Goal: Task Accomplishment & Management: Complete application form

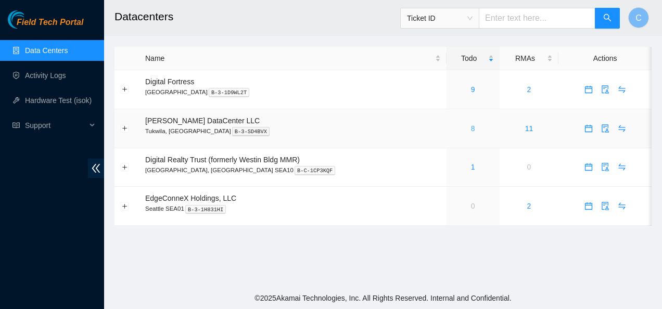
click at [471, 128] on link "8" at bounding box center [473, 128] width 4 height 8
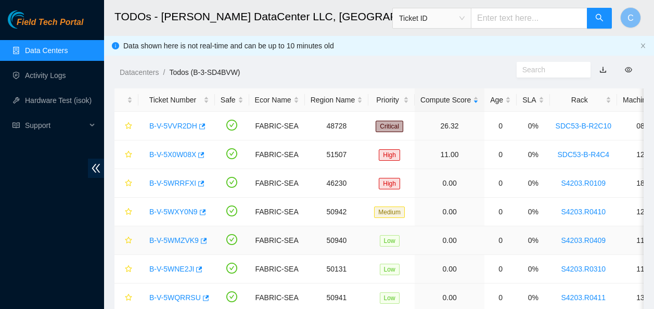
click at [162, 242] on link "B-V-5WMZVK9" at bounding box center [173, 240] width 49 height 8
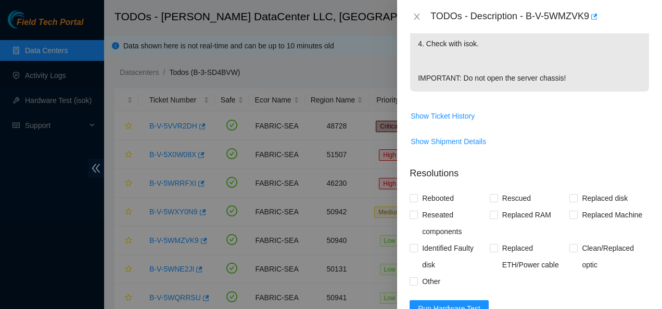
scroll to position [505, 0]
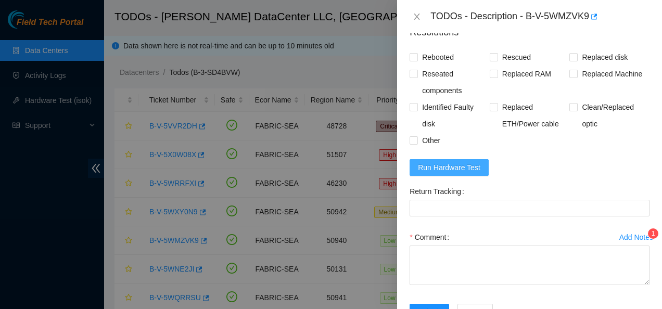
click at [470, 173] on span "Run Hardware Test" at bounding box center [449, 167] width 62 height 11
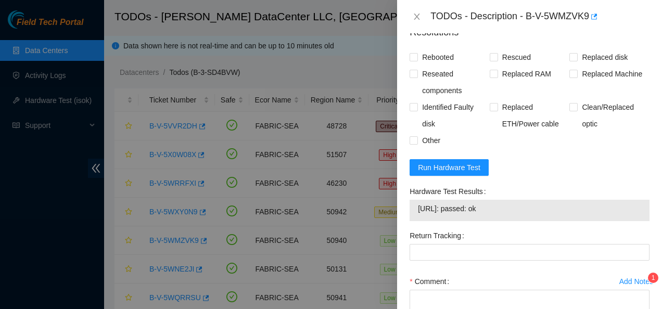
drag, startPoint x: 475, startPoint y: 238, endPoint x: 500, endPoint y: 221, distance: 30.3
click at [500, 221] on div "Hardware Test Results [URL]: passed: ok" at bounding box center [529, 205] width 248 height 44
copy tbody "[URL]: passed: ok"
click at [413, 60] on input "Rebooted" at bounding box center [412, 56] width 7 height 7
checkbox input "true"
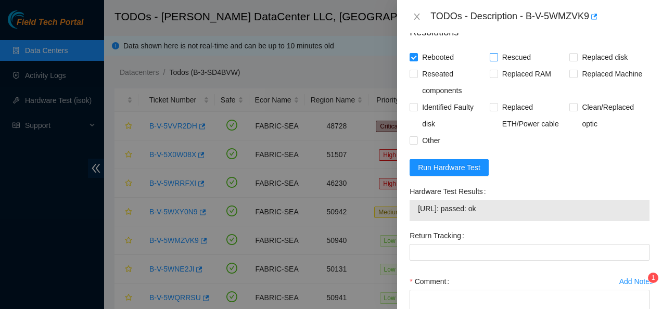
click at [491, 60] on input "Rescued" at bounding box center [492, 56] width 7 height 7
checkbox input "true"
drag, startPoint x: 414, startPoint y: 83, endPoint x: 544, endPoint y: 272, distance: 229.2
click at [544, 272] on form "Resolutions Rebooted Rescued Replaced disk Reseated components Replaced RAM Rep…" at bounding box center [529, 197] width 240 height 360
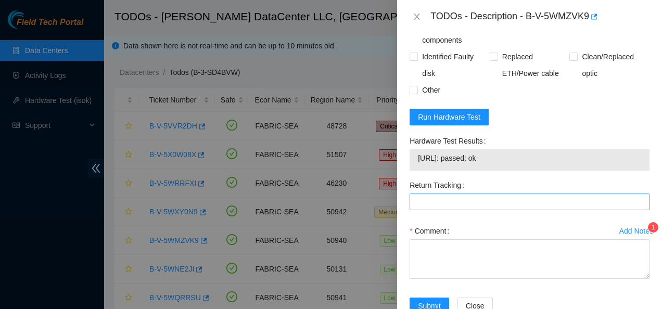
scroll to position [597, 0]
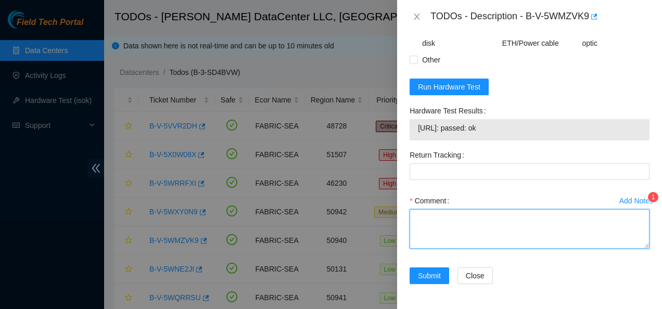
click at [492, 230] on textarea "Comment" at bounding box center [529, 229] width 240 height 40
paste textarea "Safely shut down by typing CTRL-ALT-DEL or with the Power Button in Front Resea…"
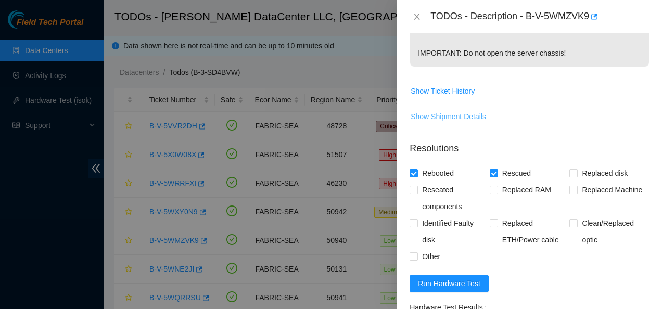
scroll to position [390, 0]
type textarea "Safely shut down by typing CTRL-ALT-DEL or with the Power Button in Front Resea…"
click at [411, 192] on input "Reseated components" at bounding box center [412, 188] width 7 height 7
checkbox input "true"
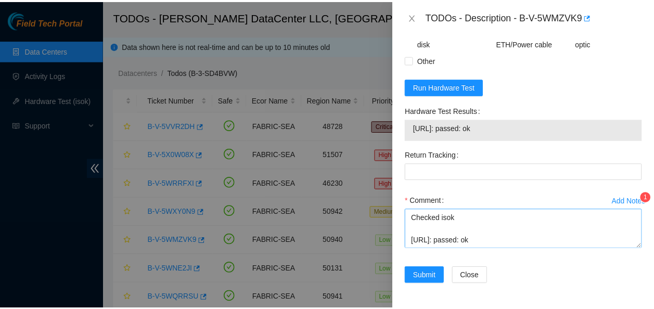
scroll to position [92, 0]
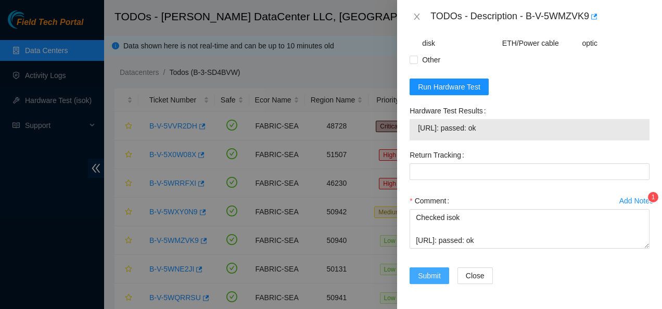
click at [420, 277] on span "Submit" at bounding box center [429, 275] width 23 height 11
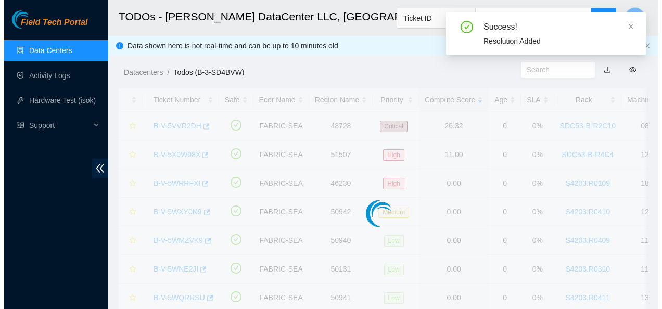
scroll to position [339, 0]
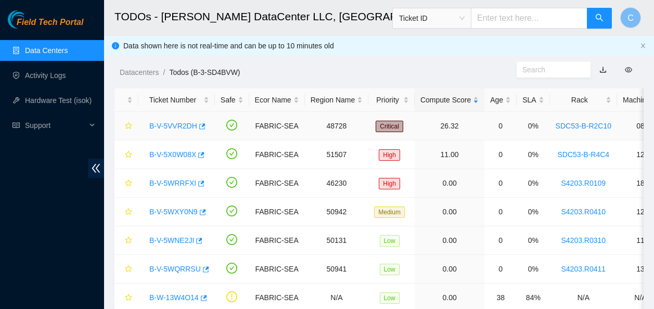
click at [166, 124] on link "B-V-5VVR2DH" at bounding box center [173, 126] width 48 height 8
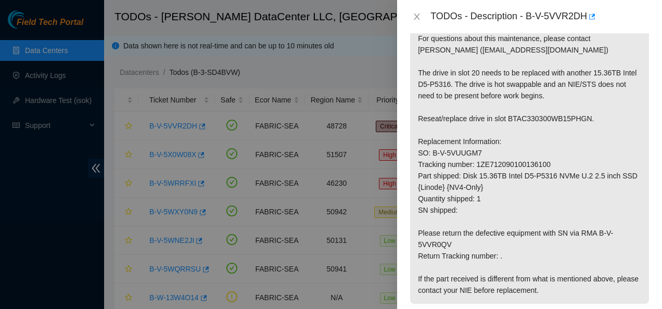
scroll to position [190, 0]
drag, startPoint x: 525, startPoint y: 13, endPoint x: 586, endPoint y: 19, distance: 61.2
click at [586, 19] on div "TODOs - Description - B-V-5VVR2DH" at bounding box center [539, 16] width 219 height 17
copy div "B-V-5VVR2DH"
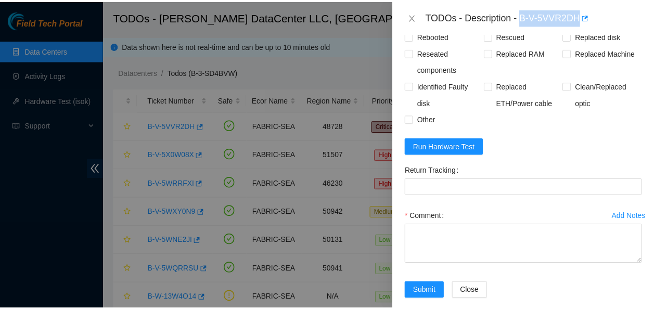
scroll to position [579, 0]
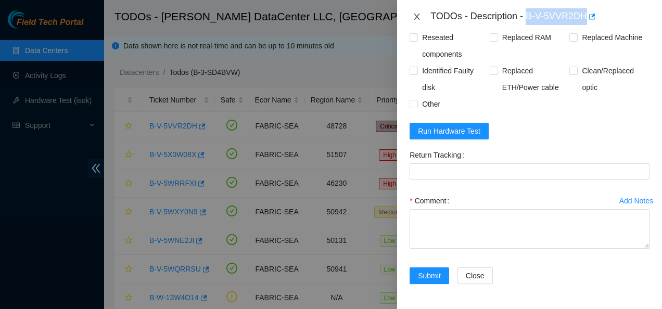
click at [418, 15] on icon "close" at bounding box center [416, 16] width 8 height 8
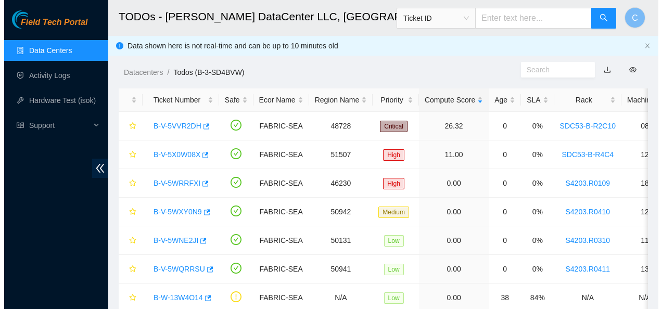
scroll to position [339, 0]
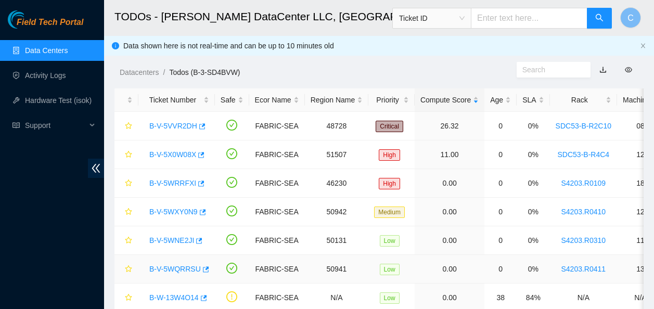
click at [171, 271] on link "B-V-5WQRRSU" at bounding box center [174, 269] width 51 height 8
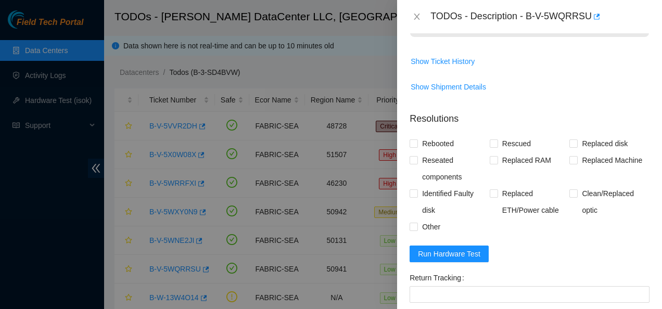
scroll to position [475, 0]
click at [468, 249] on span "Run Hardware Test" at bounding box center [449, 254] width 62 height 11
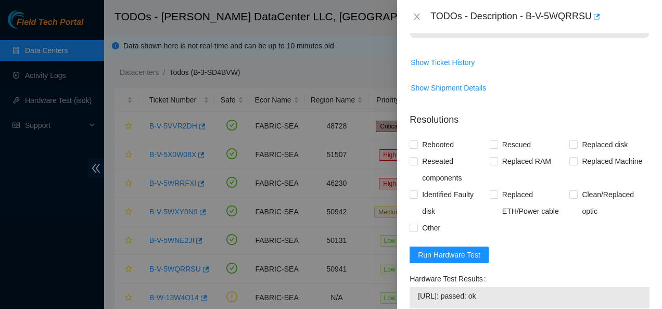
drag, startPoint x: 496, startPoint y: 271, endPoint x: 404, endPoint y: 271, distance: 92.1
click at [404, 271] on div "Problem Type Hardware Sub Type Tier 1 Rack Number S4203.R0411 Machine Number 13…" at bounding box center [529, 171] width 265 height 276
copy tbody "[URL]: passed: ok"
drag, startPoint x: 474, startPoint y: 110, endPoint x: 489, endPoint y: 123, distance: 19.9
click at [489, 123] on form "Resolutions Rebooted Rescued Replaced disk Reseated components Replaced RAM Rep…" at bounding box center [529, 285] width 240 height 360
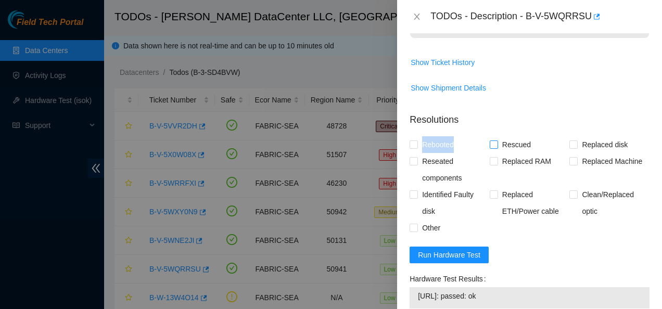
click at [489, 140] on input "Rescued" at bounding box center [492, 143] width 7 height 7
checkbox input "true"
click at [414, 140] on input "Rebooted" at bounding box center [412, 143] width 7 height 7
checkbox input "true"
click at [414, 157] on input "Reseated components" at bounding box center [412, 160] width 7 height 7
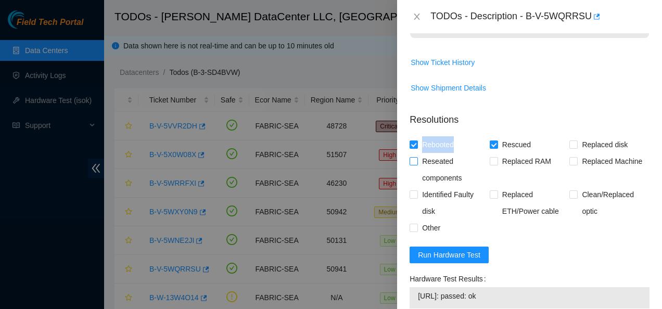
checkbox input "true"
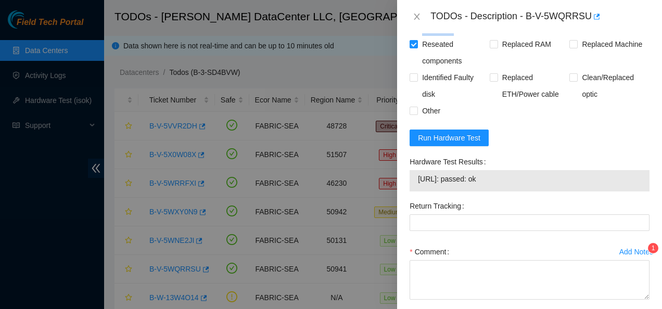
scroll to position [592, 0]
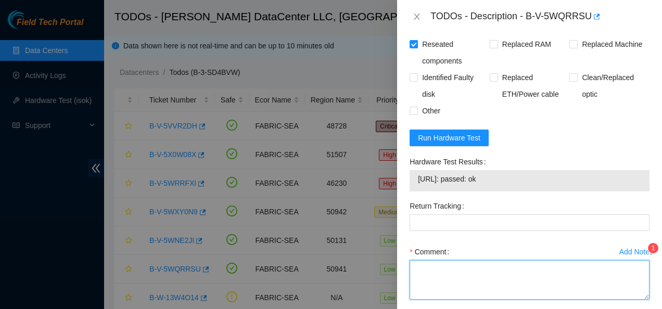
click at [533, 260] on textarea "Comment" at bounding box center [529, 280] width 240 height 40
paste textarea "Safely shut down by typing CTRL-ALT-DEL or with the Power Button in Front Resea…"
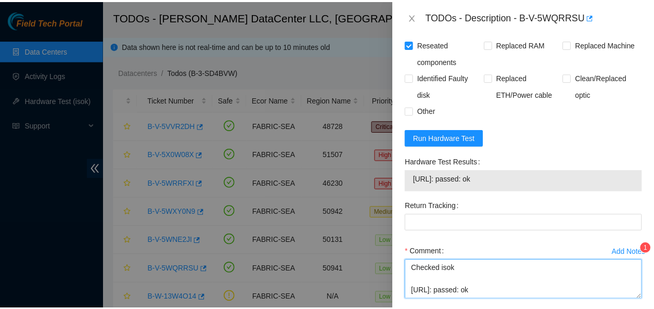
scroll to position [92, 0]
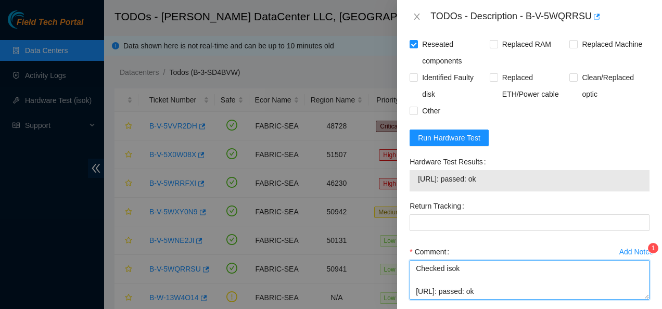
type textarea "Safely shut down by typing CTRL-ALT-DEL or with the Power Button in Front Resea…"
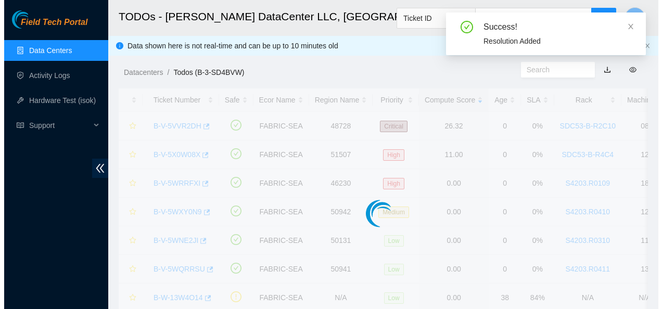
scroll to position [311, 0]
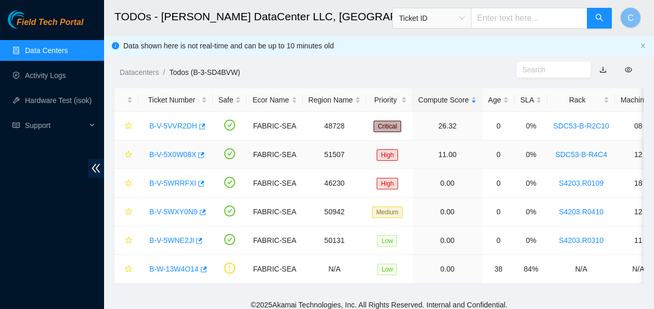
click at [182, 155] on link "B-V-5X0W08X" at bounding box center [172, 154] width 47 height 8
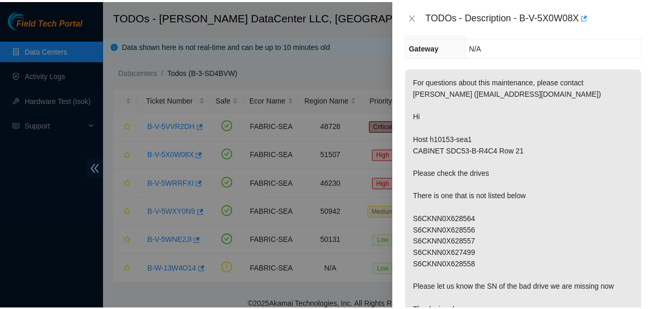
scroll to position [145, 0]
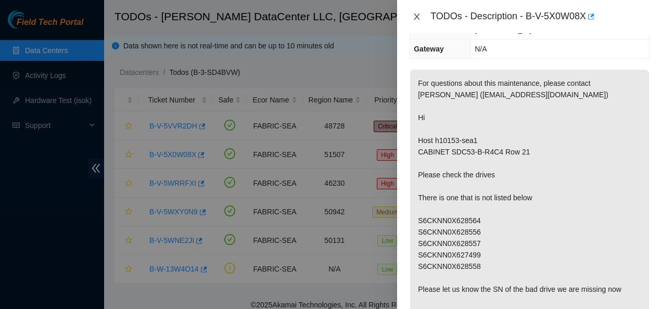
click at [416, 12] on icon "close" at bounding box center [416, 16] width 8 height 8
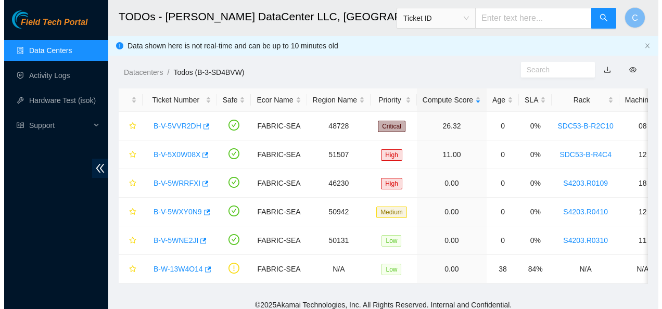
scroll to position [157, 0]
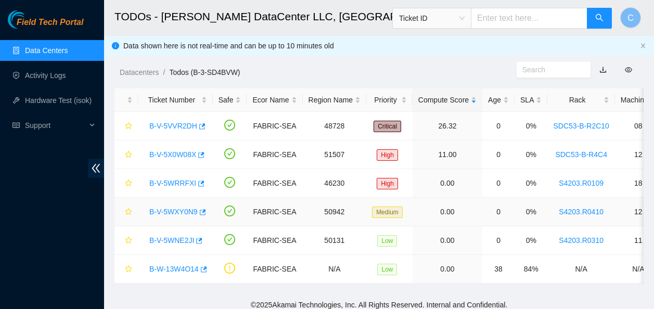
click at [172, 213] on link "B-V-5WXY0N9" at bounding box center [173, 212] width 48 height 8
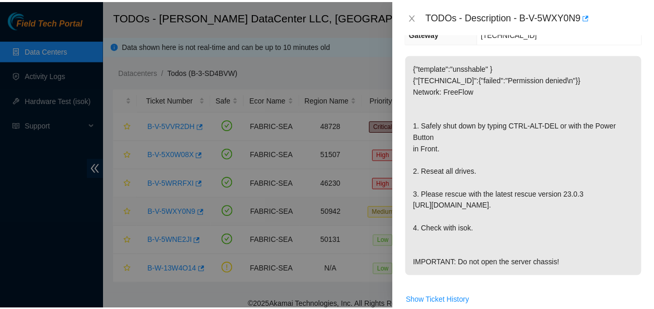
scroll to position [122, 0]
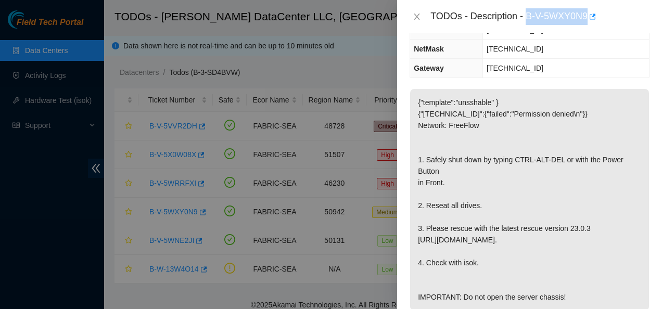
drag, startPoint x: 525, startPoint y: 16, endPoint x: 587, endPoint y: 22, distance: 61.7
click at [587, 22] on div "TODOs - Description - B-V-5WXY0N9" at bounding box center [539, 16] width 219 height 17
copy div "B-V-5WXY0N9"
click at [414, 17] on icon "close" at bounding box center [416, 16] width 8 height 8
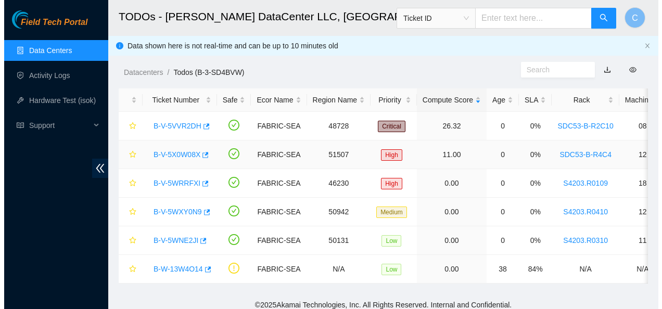
scroll to position [157, 0]
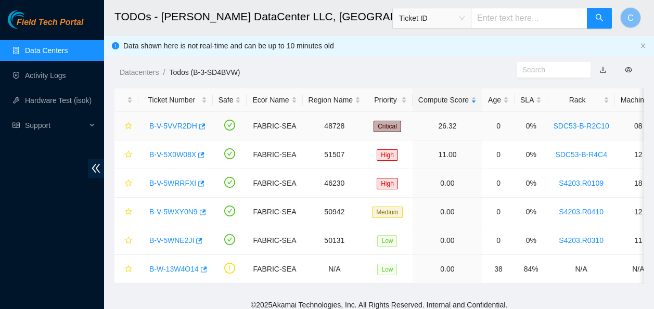
click at [149, 123] on link "B-V-5VVR2DH" at bounding box center [173, 126] width 48 height 8
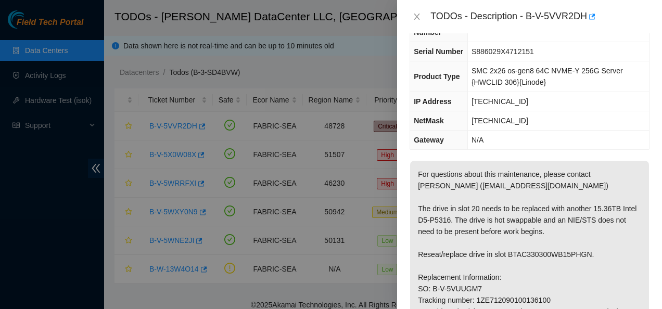
scroll to position [211, 0]
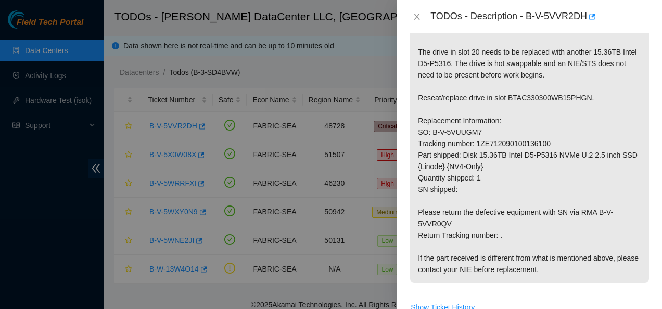
click at [414, 36] on p "For questions about this maintenance, please contact [PERSON_NAME] ([EMAIL_ADDR…" at bounding box center [529, 143] width 239 height 279
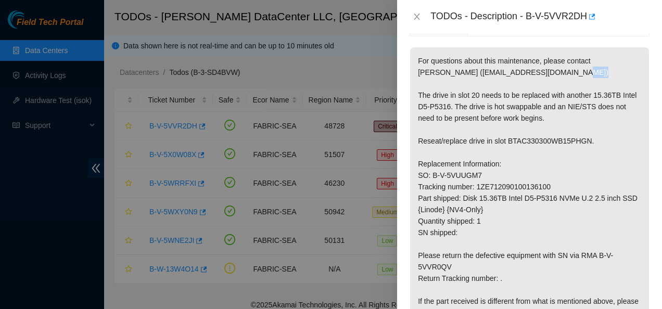
drag, startPoint x: 424, startPoint y: 93, endPoint x: 438, endPoint y: 97, distance: 14.8
click at [438, 97] on p "For questions about this maintenance, please contact [PERSON_NAME] ([EMAIL_ADDR…" at bounding box center [529, 186] width 239 height 279
drag, startPoint x: 438, startPoint y: 97, endPoint x: 412, endPoint y: 86, distance: 27.7
click at [412, 86] on p "For questions about this maintenance, please contact [PERSON_NAME] ([EMAIL_ADDR…" at bounding box center [529, 186] width 239 height 279
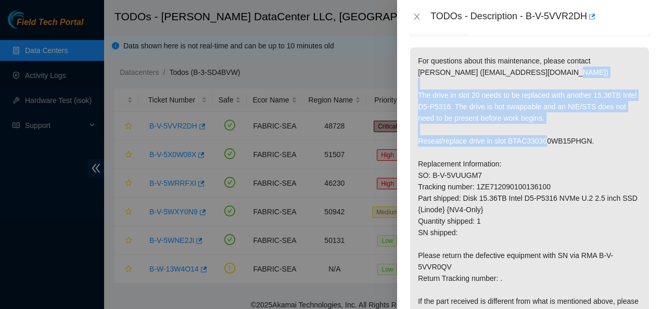
drag, startPoint x: 415, startPoint y: 90, endPoint x: 586, endPoint y: 138, distance: 177.2
click at [586, 138] on p "For questions about this maintenance, please contact [PERSON_NAME] ([EMAIL_ADDR…" at bounding box center [529, 186] width 239 height 279
copy p "The drive in slot 20 needs to be replaced with another 15.36TB Intel D5-P5316. …"
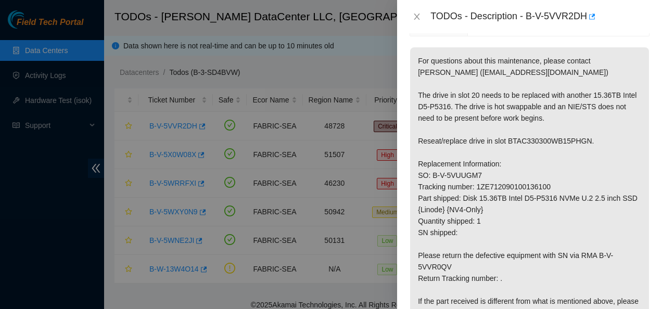
click at [485, 243] on p "For questions about this maintenance, please contact [PERSON_NAME] ([EMAIL_ADDR…" at bounding box center [529, 186] width 239 height 279
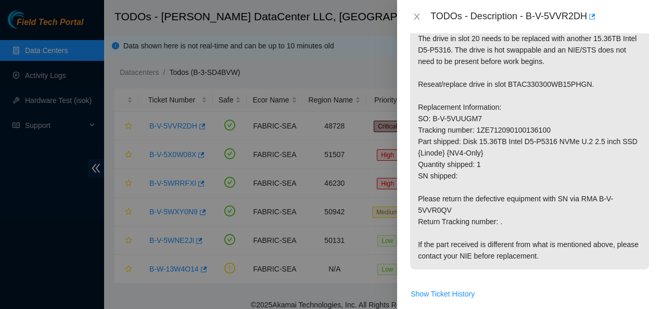
scroll to position [225, 0]
drag, startPoint x: 579, startPoint y: 198, endPoint x: 579, endPoint y: 215, distance: 17.2
click at [579, 215] on p "For questions about this maintenance, please contact [PERSON_NAME] ([EMAIL_ADDR…" at bounding box center [529, 129] width 239 height 279
copy p "RMA B-V-5VVR0QV Return Tracking number: ."
click at [480, 236] on p "For questions about this maintenance, please contact [PERSON_NAME] ([EMAIL_ADDR…" at bounding box center [529, 129] width 239 height 279
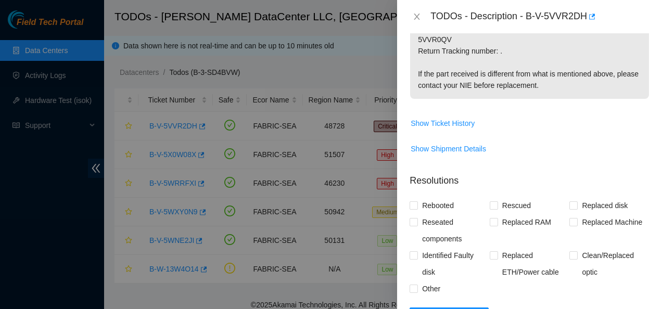
scroll to position [395, 0]
click at [569, 207] on input "Replaced disk" at bounding box center [572, 204] width 7 height 7
checkbox input "true"
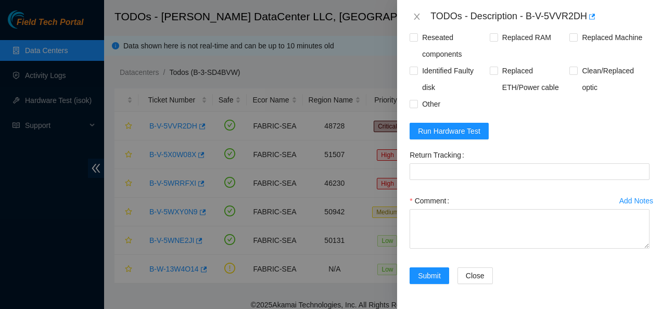
scroll to position [579, 0]
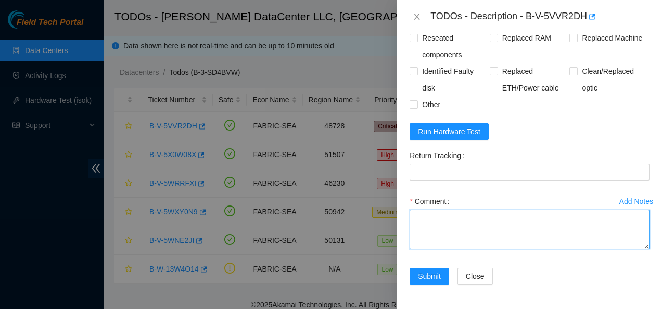
click at [551, 218] on textarea "Comment" at bounding box center [529, 230] width 240 height 40
paste textarea "The drive in slot 20 needs to be replaced with another 15.36TB Intel D5-P5316. …"
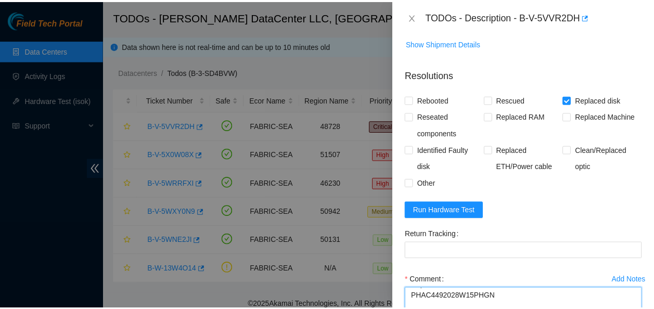
scroll to position [579, 0]
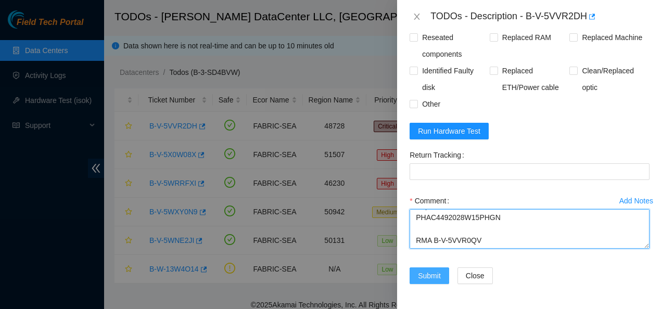
type textarea "The drive in slot 20 needs to be replaced with another 15.36TB Intel D5-P5316. …"
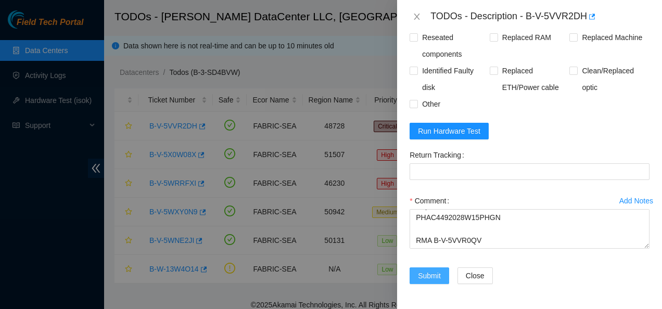
click at [420, 274] on span "Submit" at bounding box center [429, 275] width 23 height 11
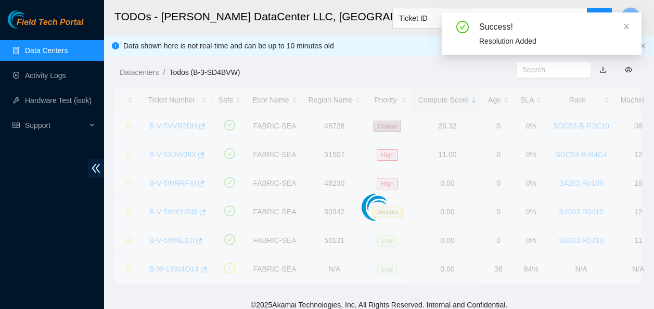
scroll to position [339, 0]
